Goal: Information Seeking & Learning: Learn about a topic

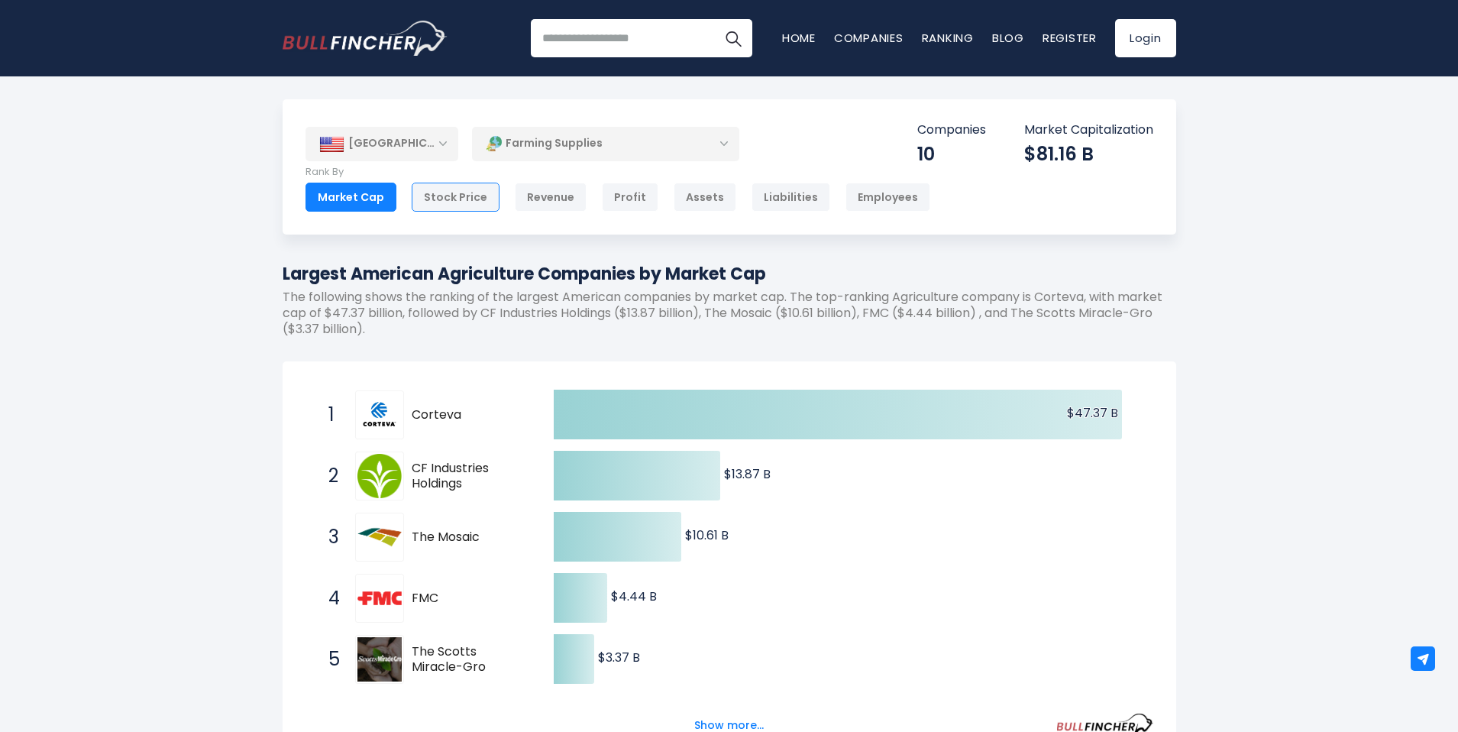
click at [431, 192] on div "Stock Price" at bounding box center [456, 197] width 88 height 29
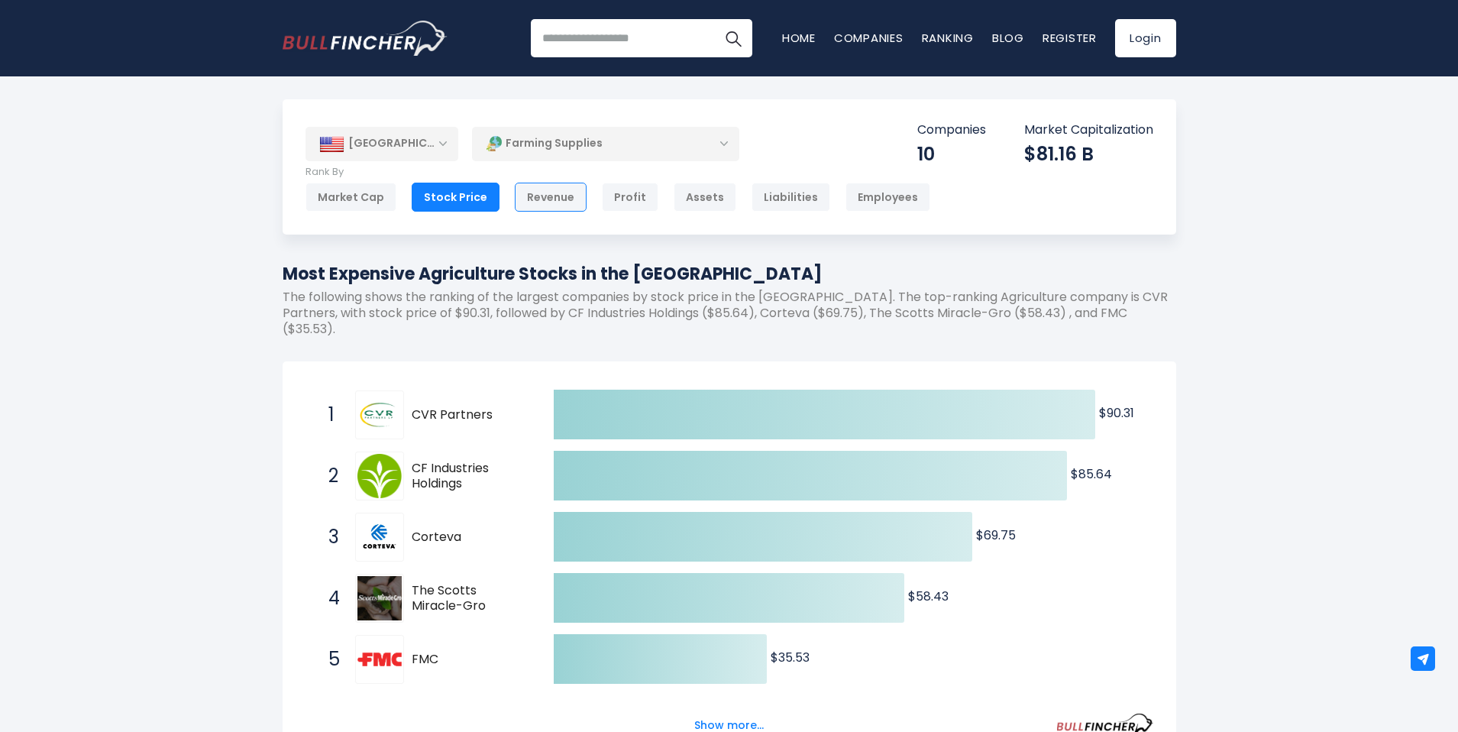
click at [562, 193] on div "Revenue" at bounding box center [551, 197] width 72 height 29
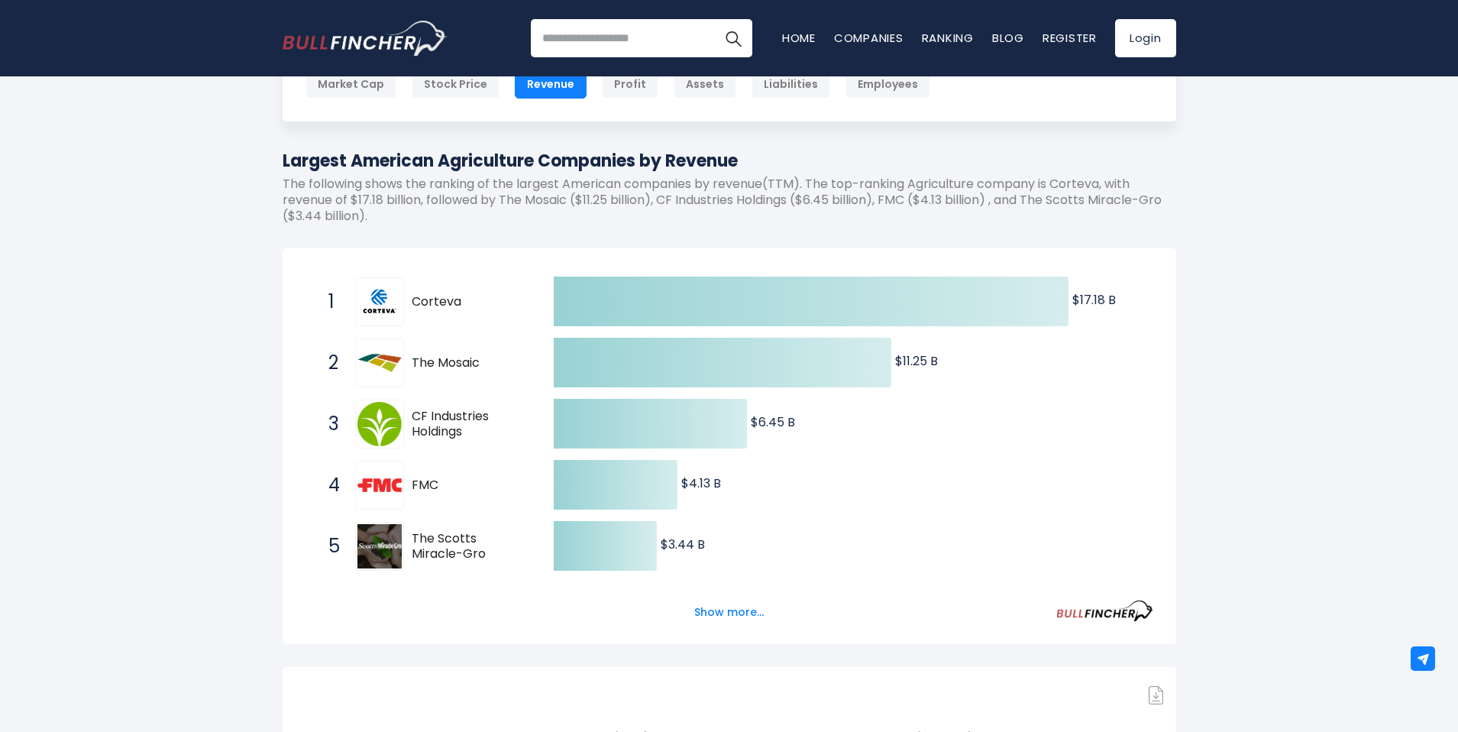
scroll to position [215, 0]
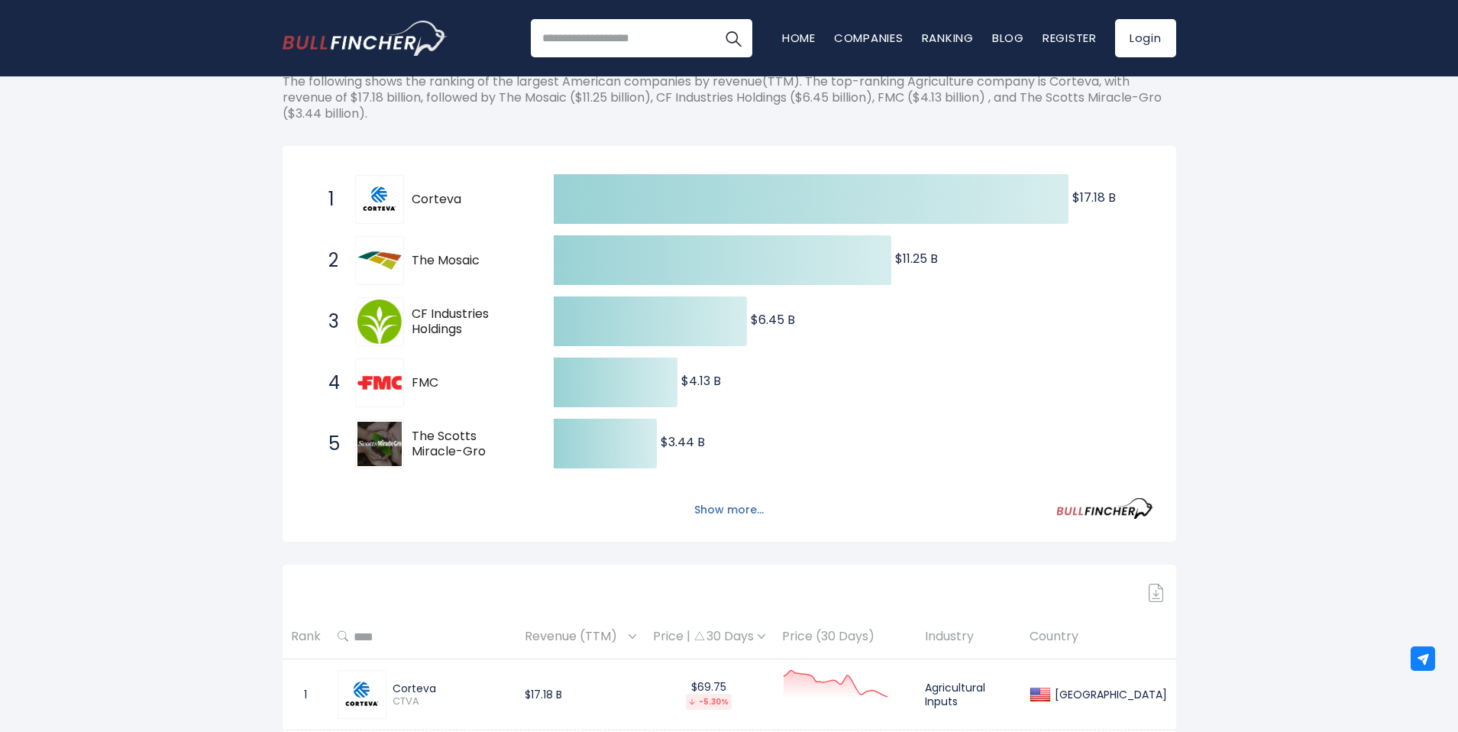
click at [723, 508] on button "Show more..." at bounding box center [729, 509] width 88 height 25
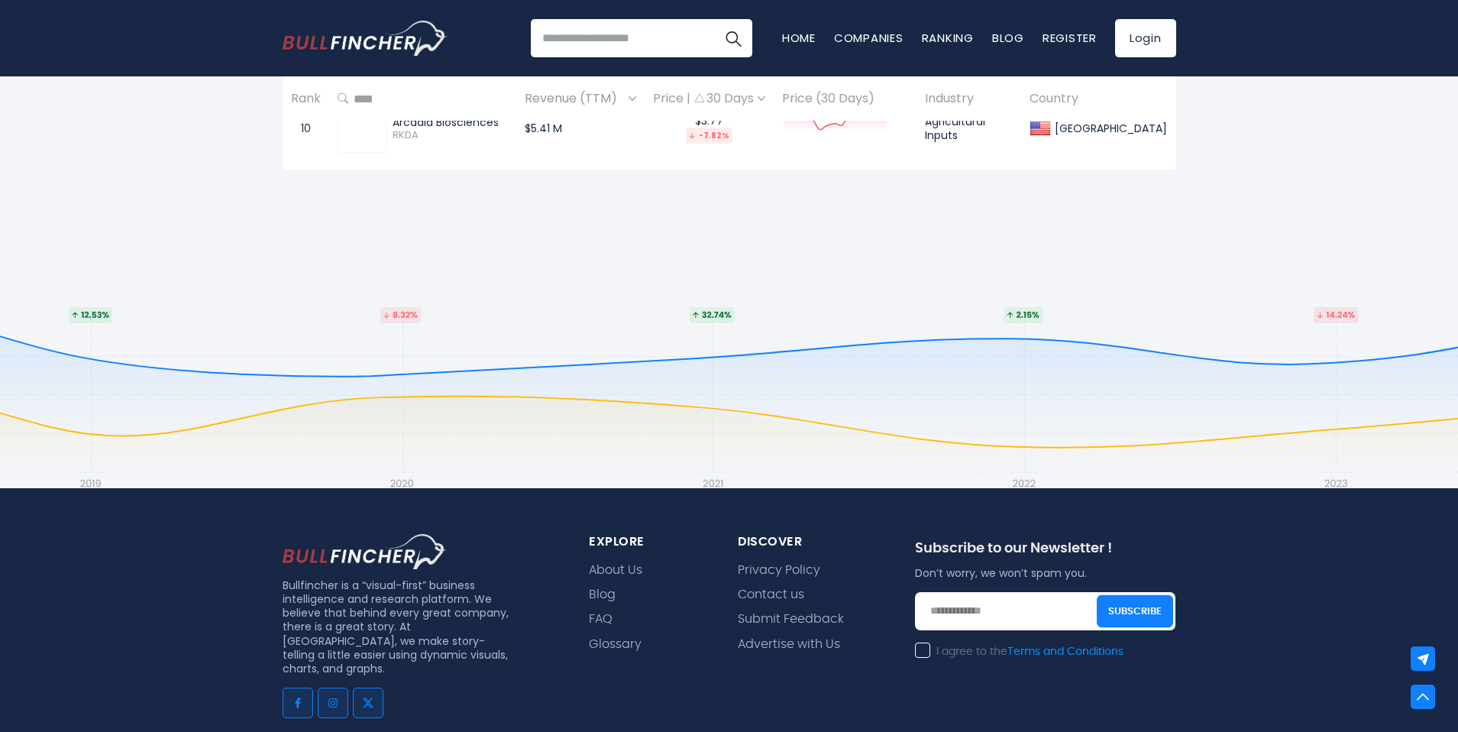
scroll to position [1721, 0]
